Goal: Task Accomplishment & Management: Manage account settings

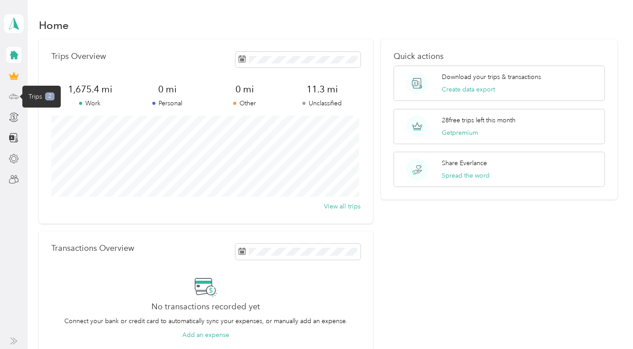
click at [15, 95] on icon at bounding box center [14, 97] width 10 height 10
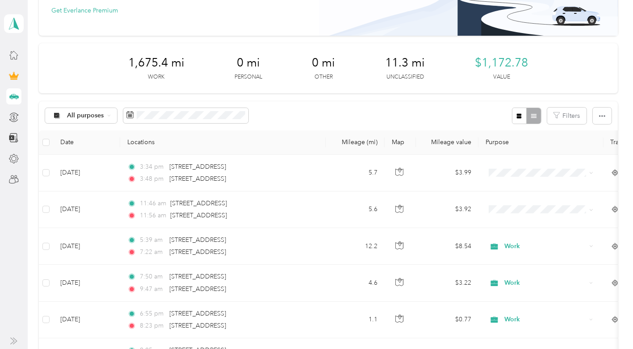
scroll to position [125, 0]
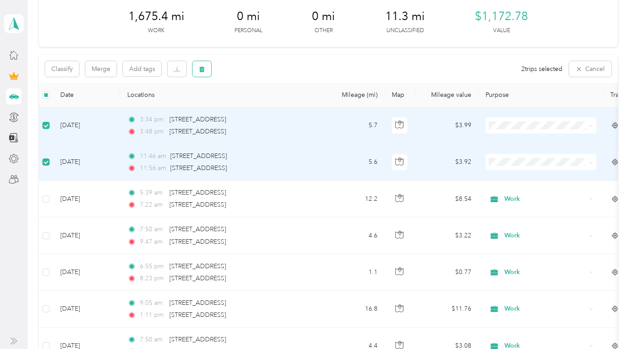
click at [205, 73] on button "button" at bounding box center [202, 69] width 19 height 16
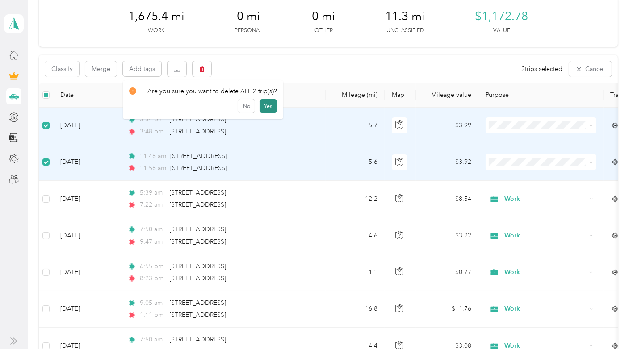
click at [266, 105] on button "Yes" at bounding box center [268, 106] width 17 height 14
